Goal: Task Accomplishment & Management: Manage account settings

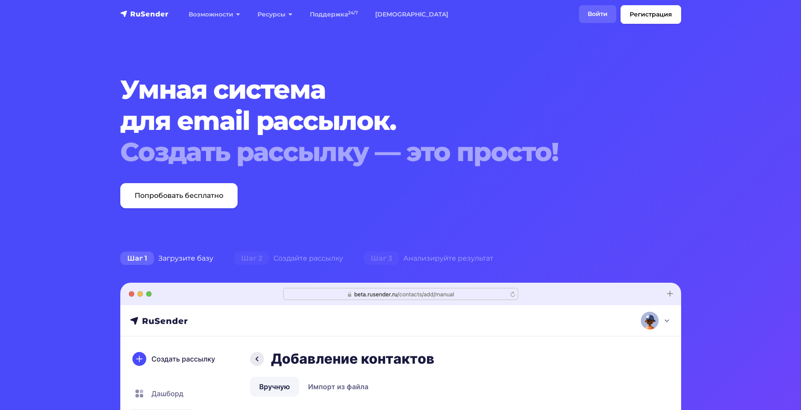
click at [594, 13] on link "Войти" at bounding box center [597, 14] width 37 height 18
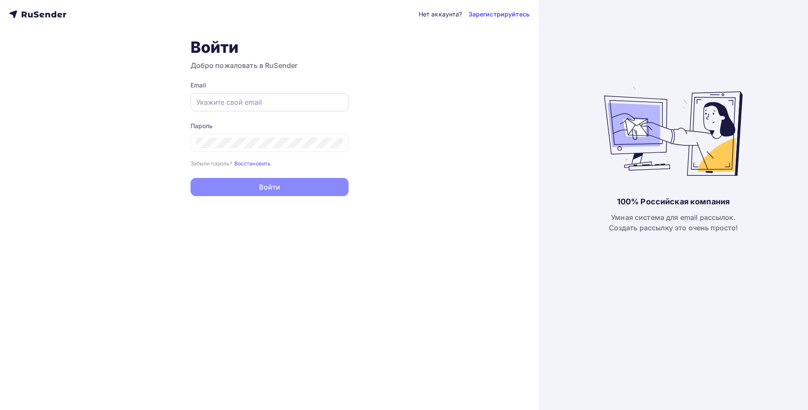
click at [273, 95] on div at bounding box center [269, 102] width 158 height 18
click at [270, 106] on input "text" at bounding box center [269, 102] width 147 height 10
paste input "[EMAIL_ADDRESS][DOMAIN_NAME]"
type input "m.espresso@yandex.ru"
click at [270, 106] on input "m.espresso@yandex.ru" at bounding box center [269, 102] width 147 height 10
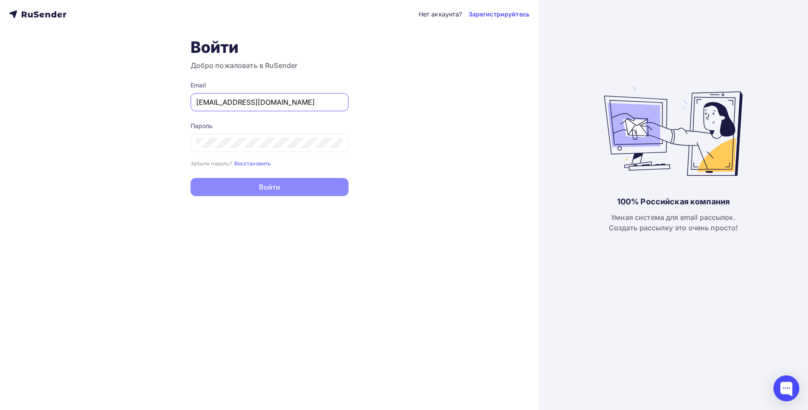
click at [270, 106] on input "m.espresso@yandex.ru" at bounding box center [269, 102] width 147 height 10
click at [269, 106] on input "m.espresso@yandex.ru" at bounding box center [269, 102] width 147 height 10
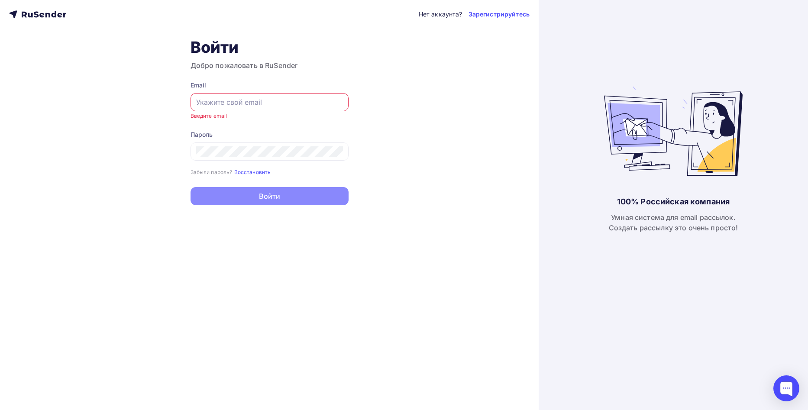
paste input "m.espresso@yandex.ru"
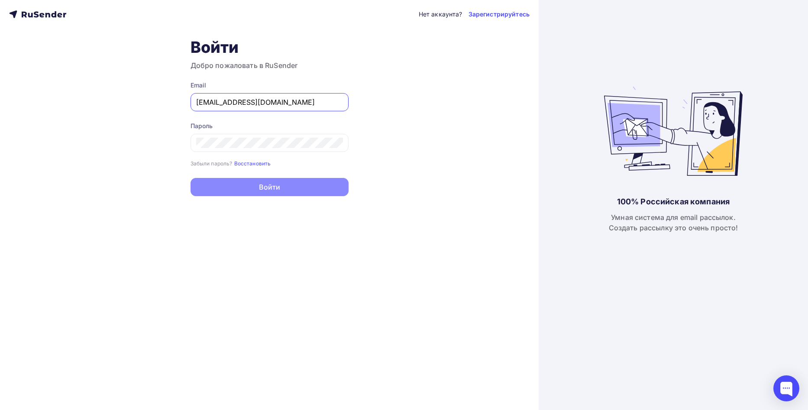
type input "m.espresso@yandex.ru"
click at [215, 150] on div at bounding box center [269, 143] width 158 height 19
drag, startPoint x: 226, startPoint y: 186, endPoint x: 197, endPoint y: 156, distance: 42.2
click at [161, 179] on div "Нет аккаунта? Зарегистрируйтесь Войти Добро пожаловать в RuSender Email m.espre…" at bounding box center [269, 205] width 538 height 410
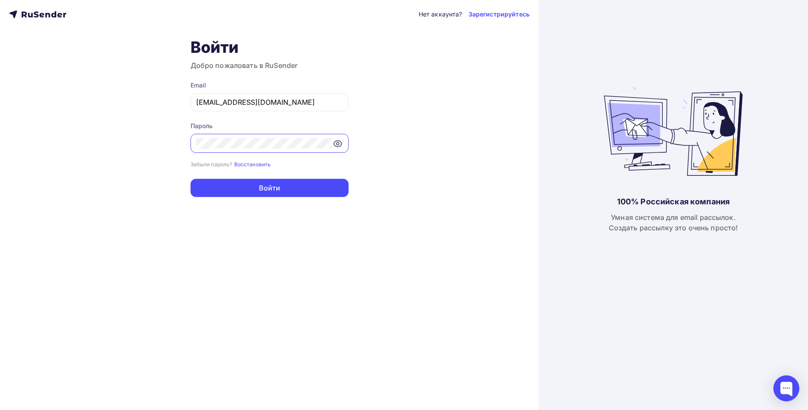
click at [135, 201] on div "Нет аккаунта? Зарегистрируйтесь Войти Добро пожаловать в RuSender Email m.espre…" at bounding box center [269, 205] width 538 height 410
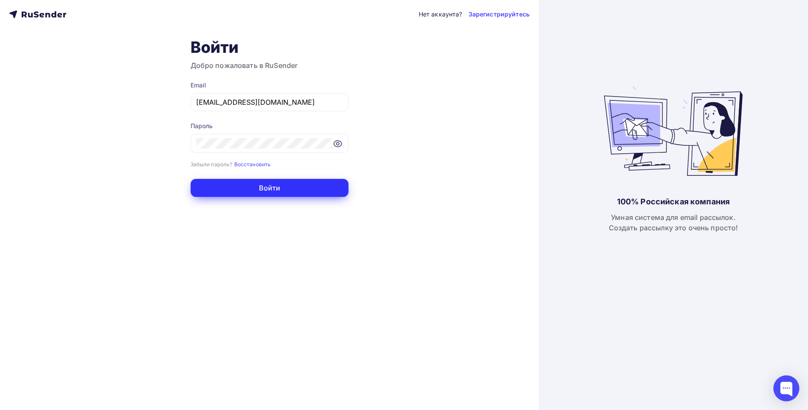
drag, startPoint x: 216, startPoint y: 187, endPoint x: 206, endPoint y: 195, distance: 12.3
click at [200, 227] on div "Нет аккаунта? Зарегистрируйтесь Войти Добро пожаловать в RuSender Email m.espre…" at bounding box center [269, 205] width 538 height 410
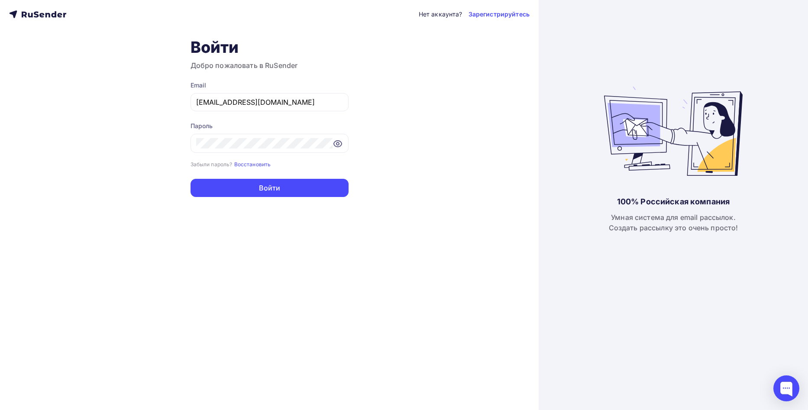
click at [217, 177] on form "Email m.espresso@yandex.ru Пароль Забыли пароль? Восстановить Забыли пароль? Во…" at bounding box center [269, 139] width 158 height 116
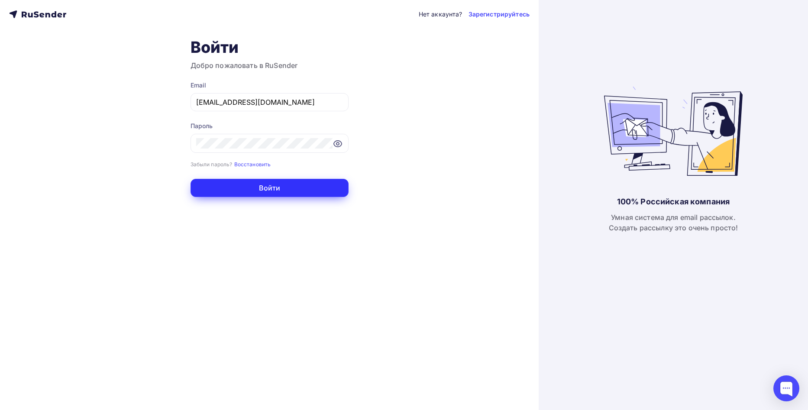
click at [218, 185] on button "Войти" at bounding box center [269, 188] width 158 height 18
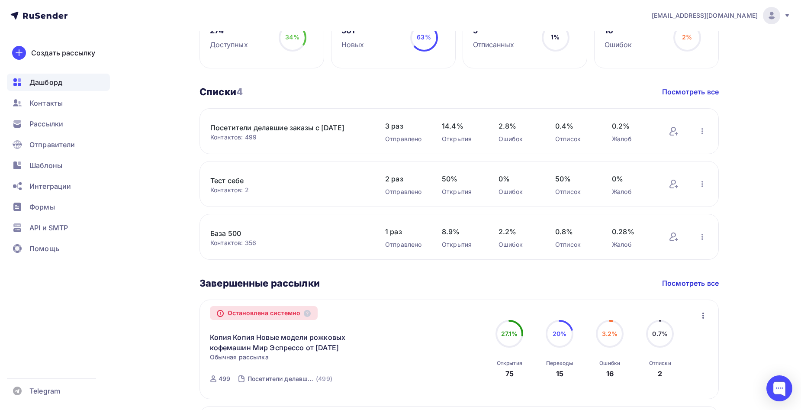
scroll to position [260, 0]
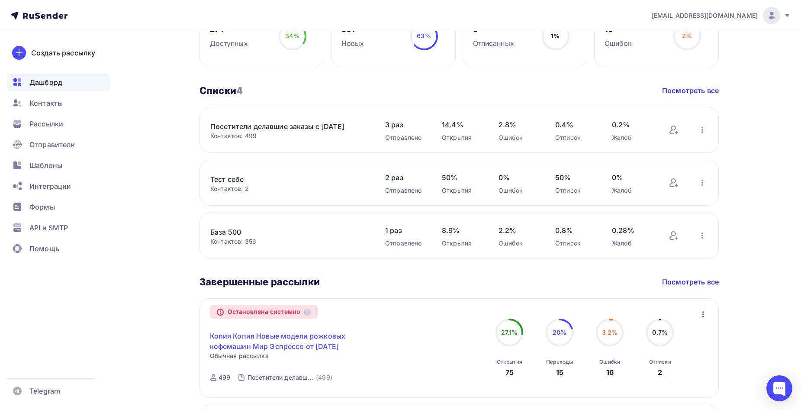
click at [306, 336] on link "Копия Копия Новые модели рожковых кофемашин Мир Эспрессо от 22.08.25" at bounding box center [284, 341] width 148 height 21
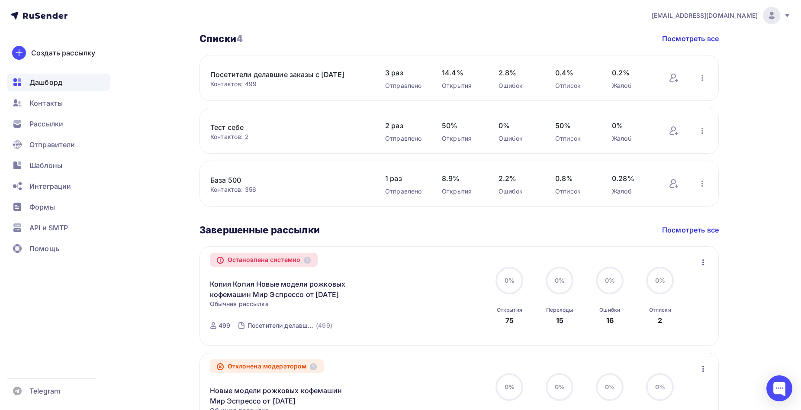
scroll to position [346, 0]
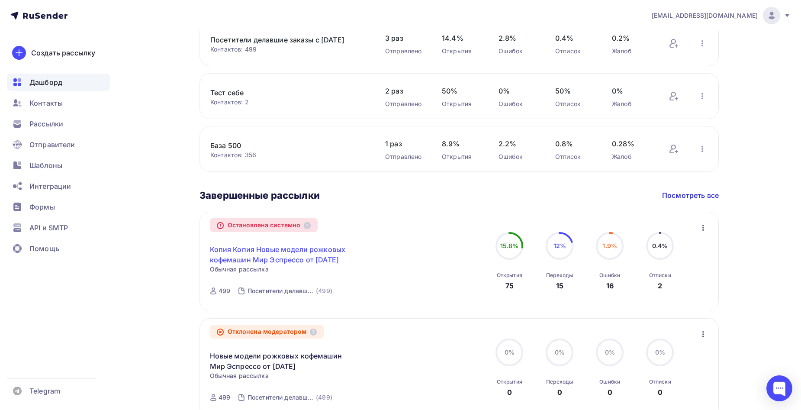
click at [302, 258] on link "Копия Копия Новые модели рожковых кофемашин Мир Эспрессо от 22.08.25" at bounding box center [284, 254] width 148 height 21
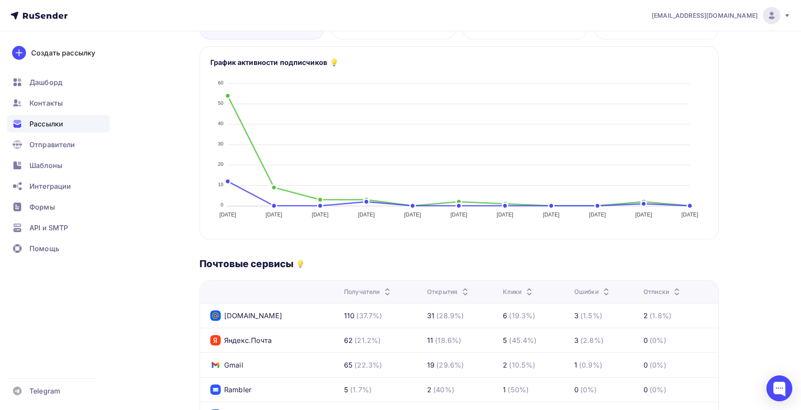
scroll to position [22, 0]
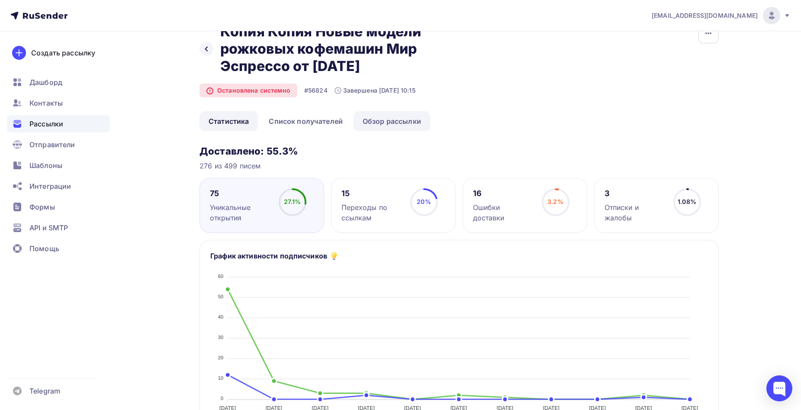
click at [373, 119] on link "Обзор рассылки" at bounding box center [392, 121] width 77 height 20
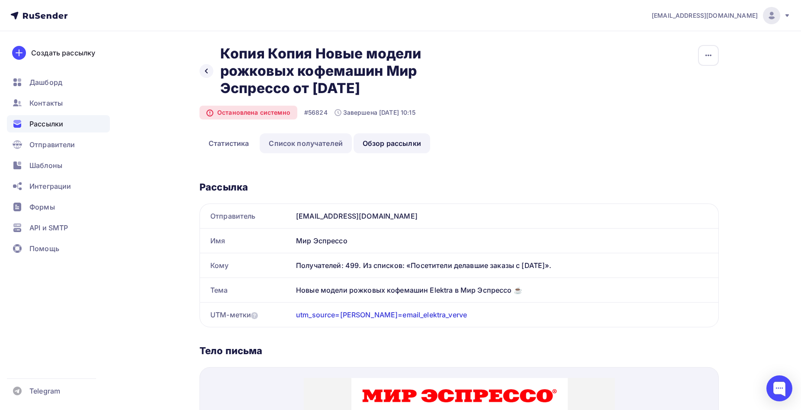
click at [286, 140] on link "Список получателей" at bounding box center [306, 143] width 92 height 20
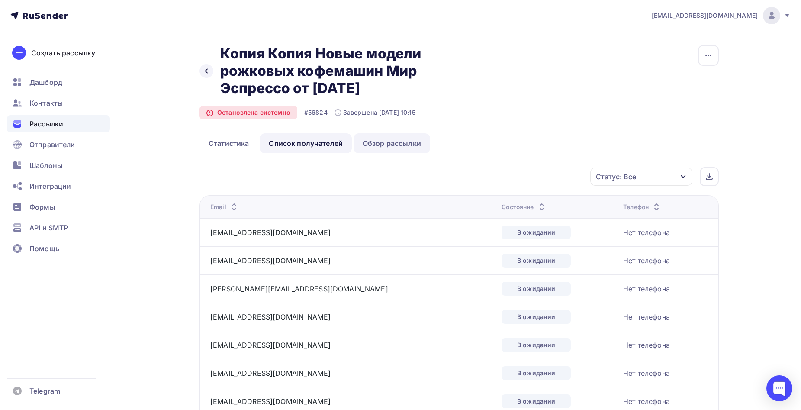
click at [373, 140] on link "Обзор рассылки" at bounding box center [392, 143] width 77 height 20
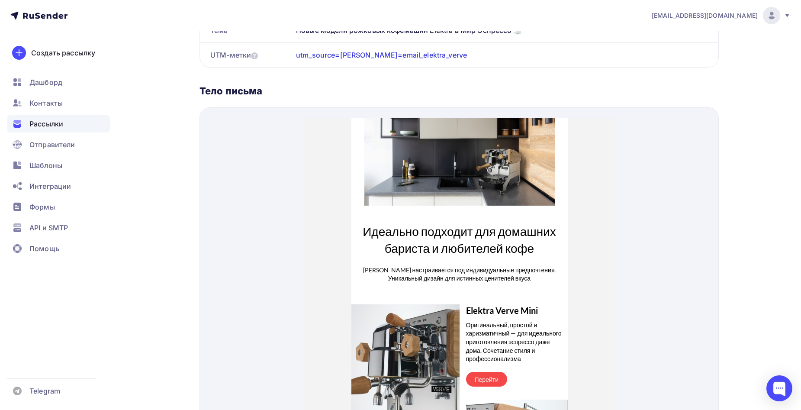
scroll to position [260, 0]
